Goal: Browse casually: Explore the website without a specific task or goal

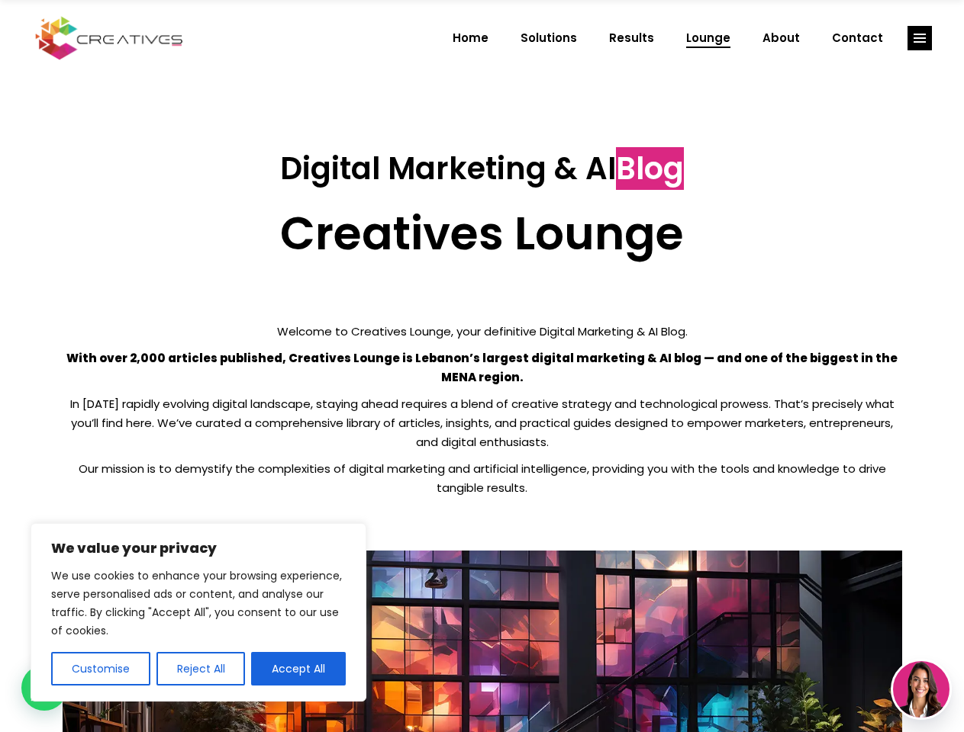
click at [481, 366] on p "With over 2,000 articles published, Creatives Lounge is Lebanon’s largest digit…" at bounding box center [482, 368] width 839 height 38
click at [100, 669] on button "Customise" at bounding box center [100, 669] width 99 height 34
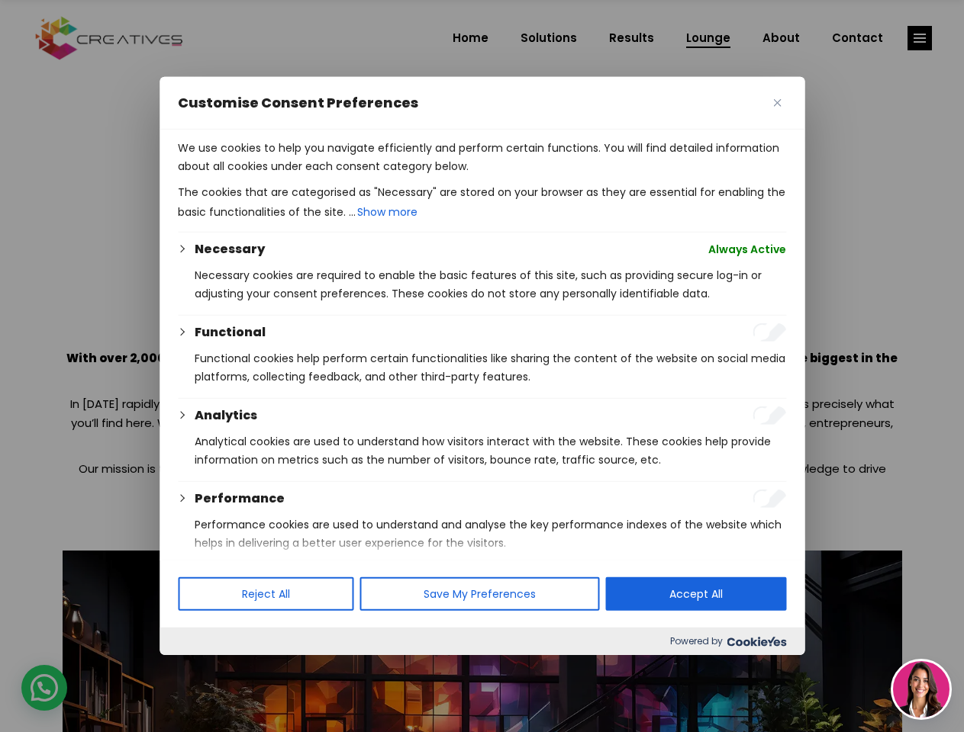
click at [200, 669] on div at bounding box center [482, 366] width 964 height 732
click at [298, 175] on p "We use cookies to help you navigate efficiently and perform certain functions. …" at bounding box center [482, 157] width 608 height 37
click at [919, 38] on div at bounding box center [482, 366] width 964 height 732
click at [921, 690] on img at bounding box center [921, 690] width 56 height 56
